Goal: Entertainment & Leisure: Consume media (video, audio)

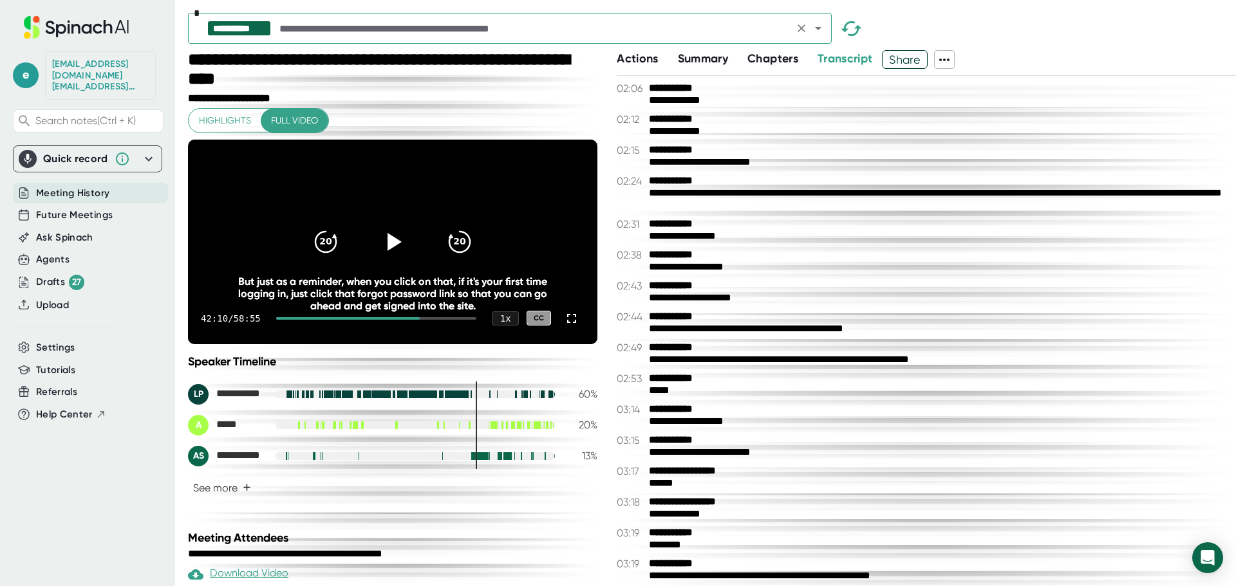
click at [667, 29] on input "text" at bounding box center [533, 28] width 513 height 18
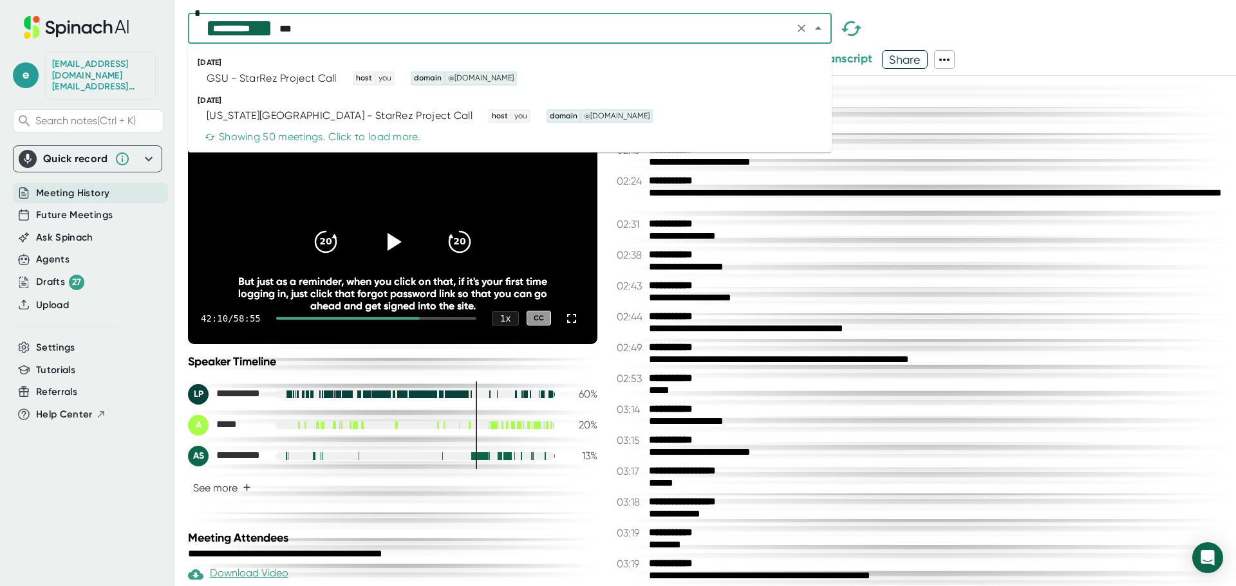
type input "***"
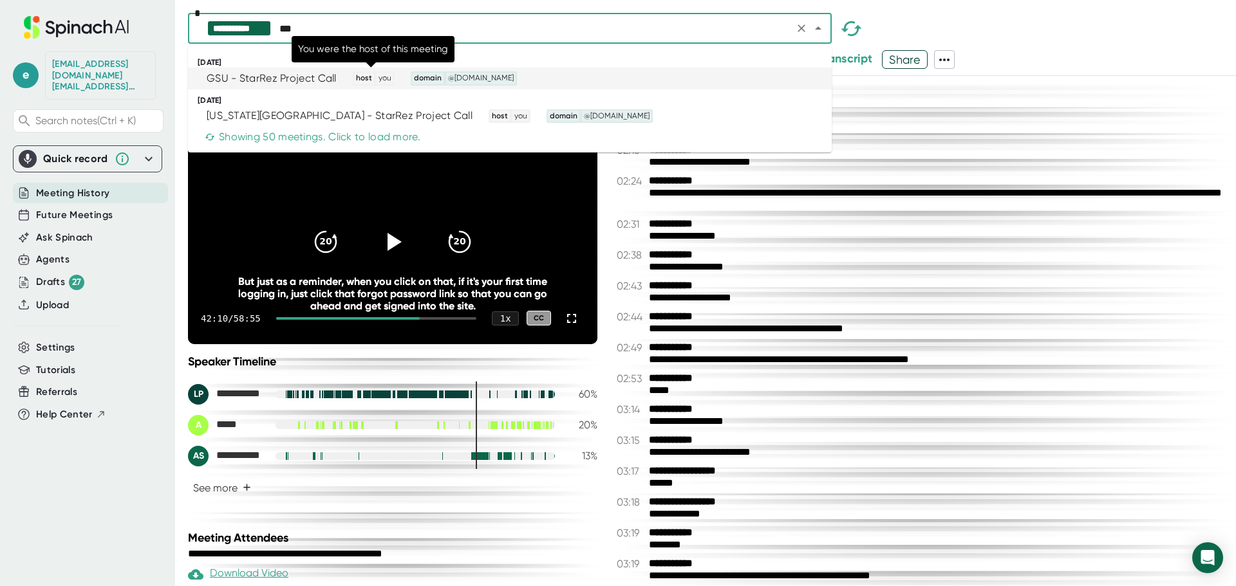
click at [354, 74] on span "host" at bounding box center [364, 79] width 20 height 12
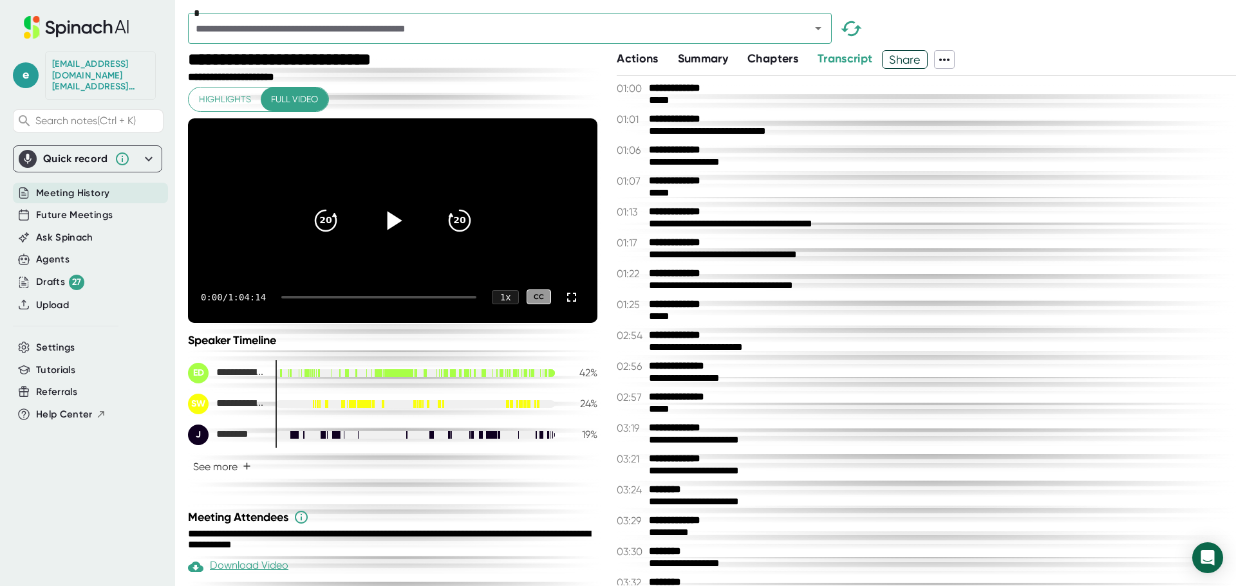
click at [388, 229] on icon at bounding box center [395, 220] width 15 height 19
click at [564, 305] on icon at bounding box center [571, 297] width 15 height 15
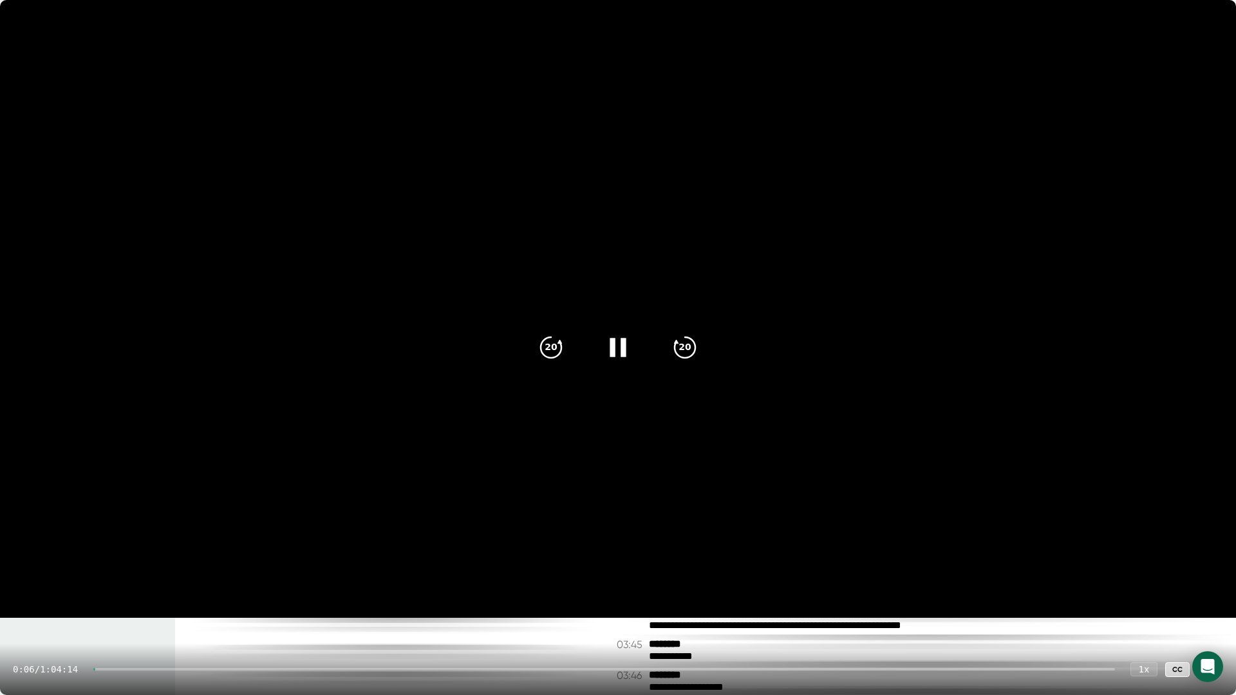
click at [117, 586] on div at bounding box center [604, 669] width 1022 height 3
click at [129, 586] on div at bounding box center [604, 669] width 1022 height 3
click at [151, 586] on div at bounding box center [604, 669] width 1022 height 3
click at [168, 586] on div at bounding box center [604, 669] width 1022 height 3
click at [190, 586] on div at bounding box center [604, 669] width 1022 height 3
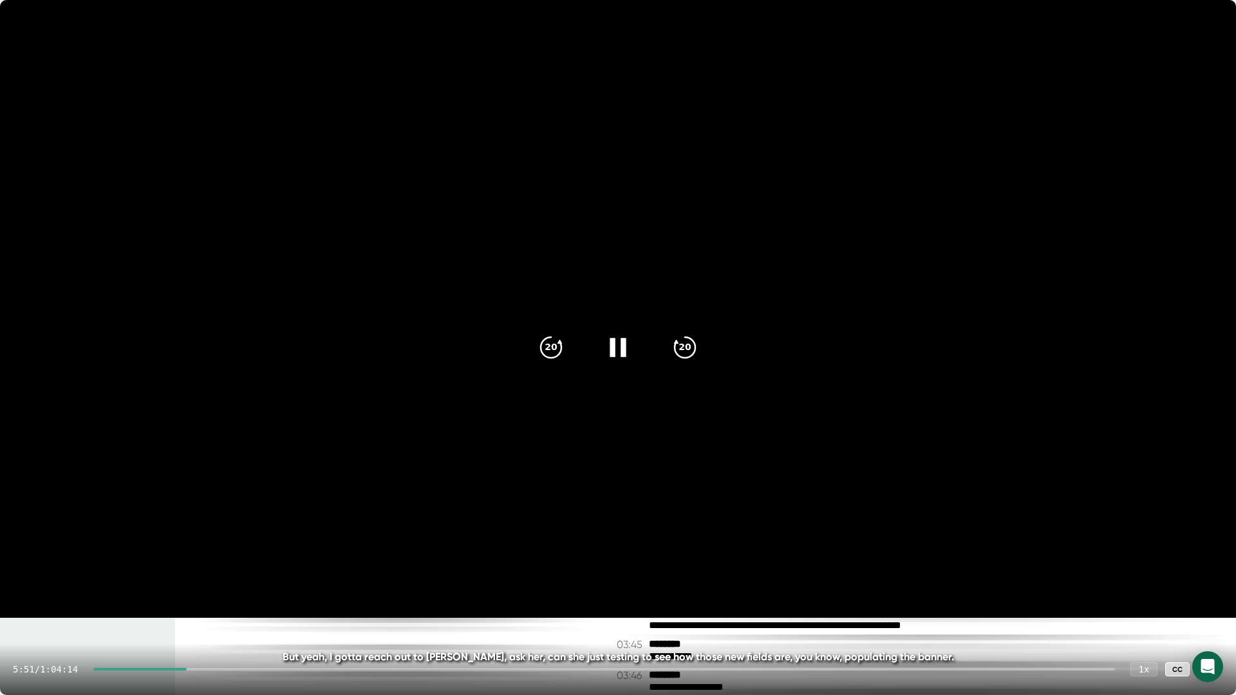
click at [217, 586] on div at bounding box center [604, 669] width 1022 height 3
click at [238, 586] on div at bounding box center [604, 669] width 1022 height 3
click at [260, 586] on div at bounding box center [604, 669] width 1022 height 3
click at [288, 586] on div at bounding box center [607, 669] width 1016 height 3
click at [399, 586] on div at bounding box center [607, 669] width 1016 height 3
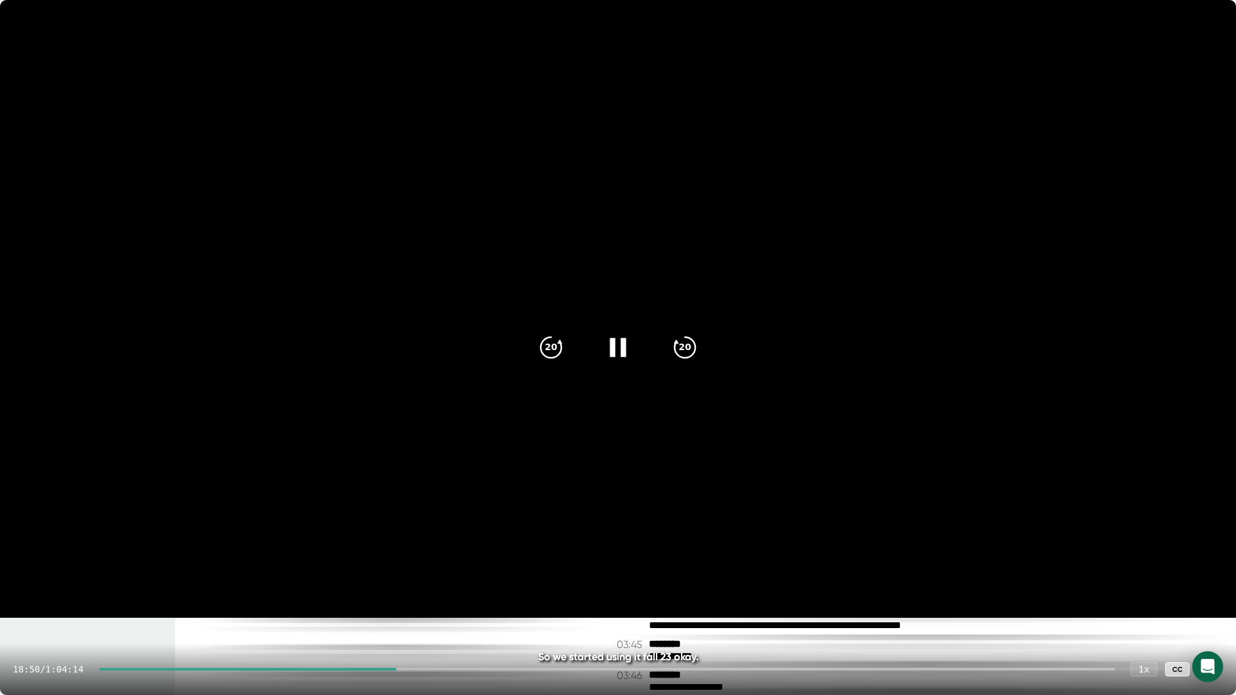
click at [433, 586] on div at bounding box center [607, 669] width 1016 height 3
click at [459, 586] on div at bounding box center [607, 669] width 1016 height 3
click at [491, 586] on div at bounding box center [607, 669] width 1016 height 3
click at [521, 586] on div at bounding box center [607, 669] width 1016 height 3
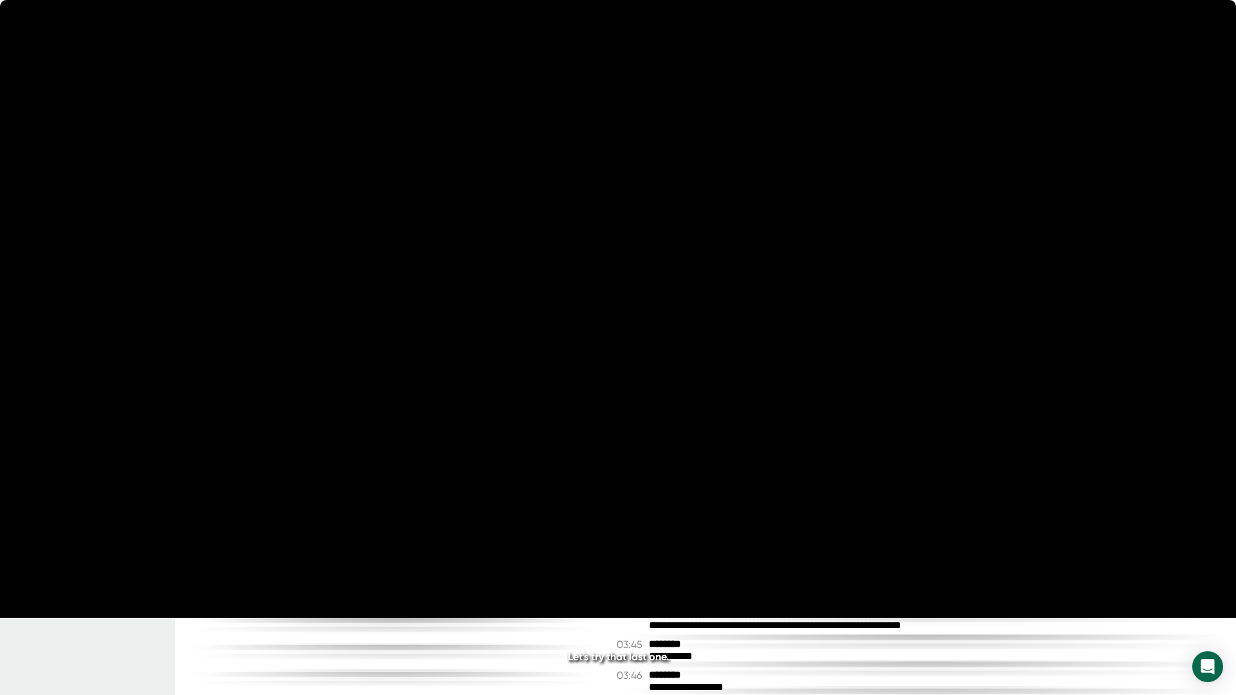
click at [541, 586] on div at bounding box center [607, 669] width 1016 height 3
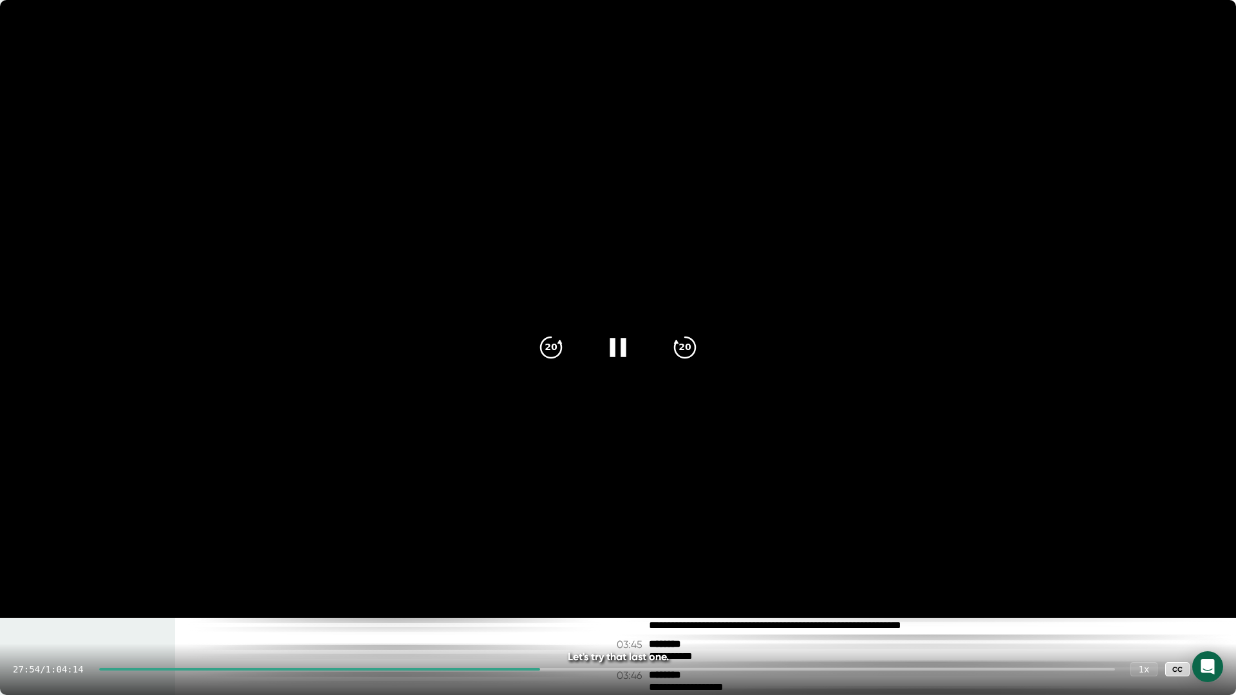
click at [557, 586] on div at bounding box center [607, 669] width 1016 height 3
click at [581, 586] on div at bounding box center [607, 669] width 1016 height 3
click at [794, 26] on video at bounding box center [618, 309] width 1236 height 618
click at [610, 353] on icon at bounding box center [618, 348] width 32 height 32
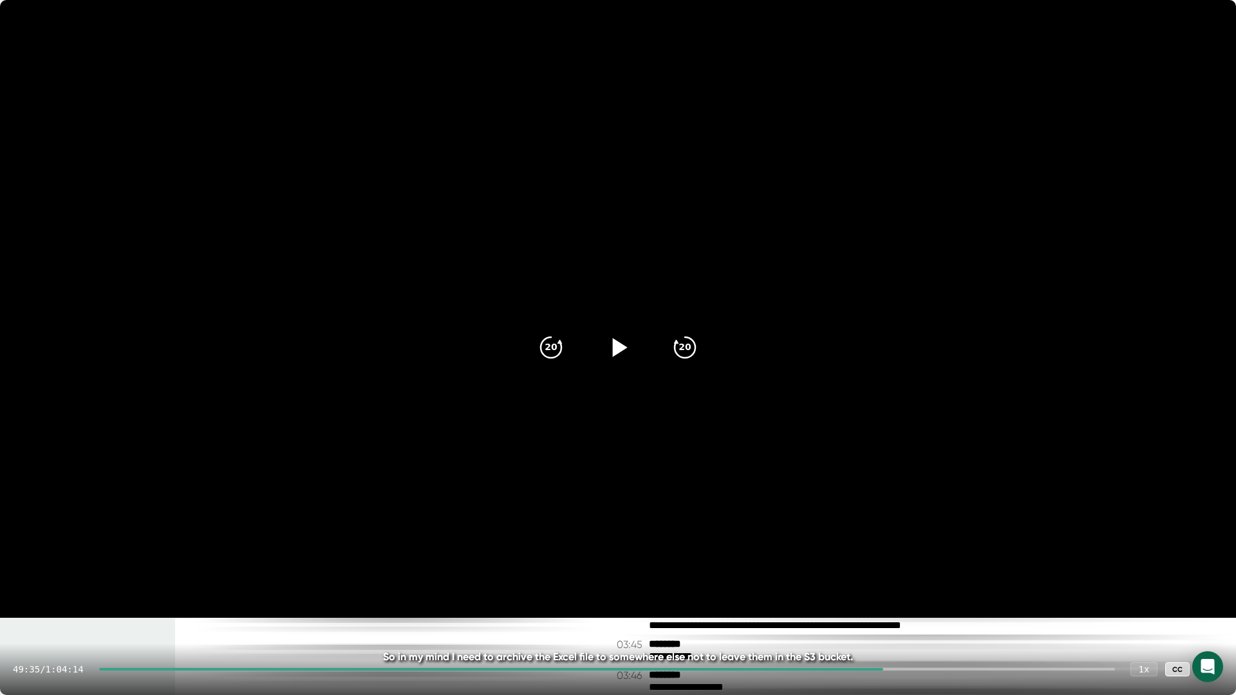
click at [489, 29] on video at bounding box center [618, 309] width 1236 height 618
